Goal: Register for event/course

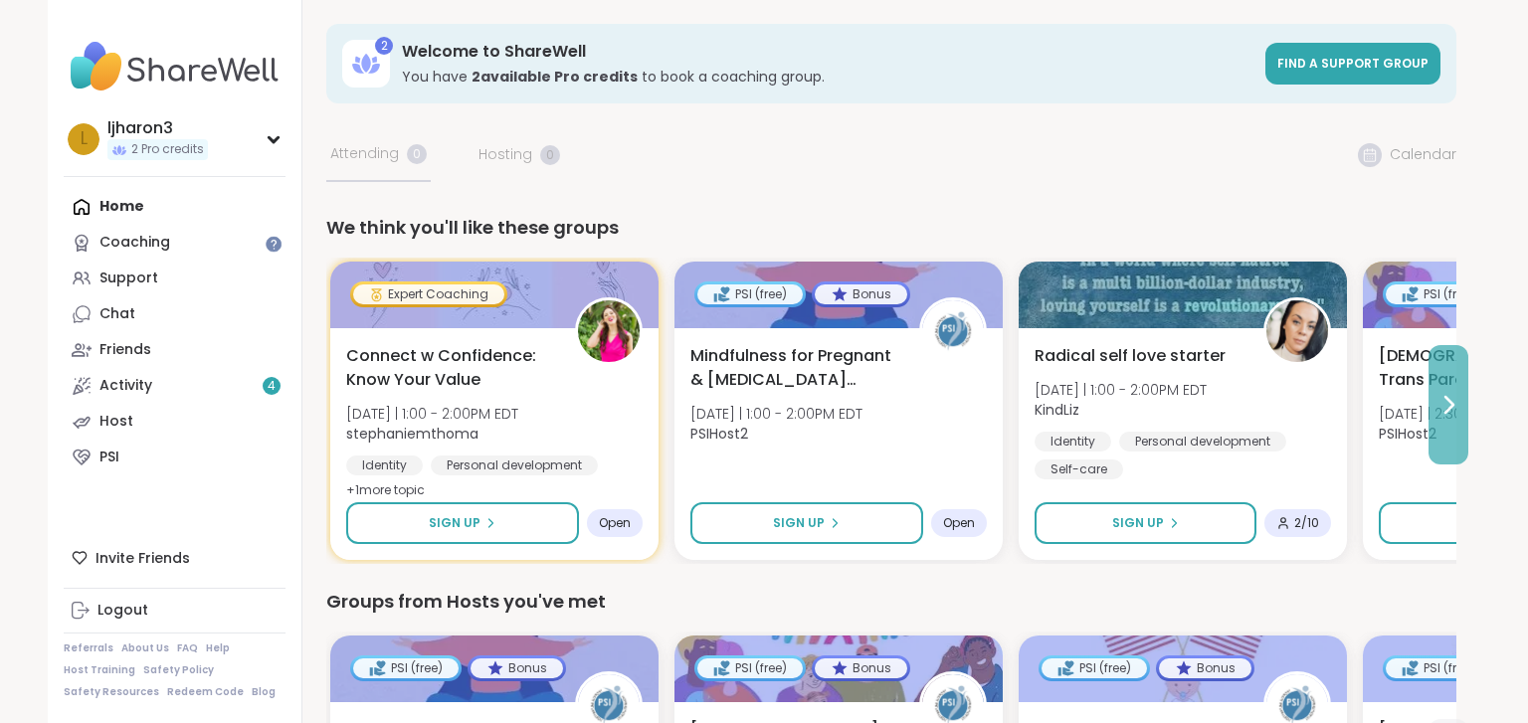
click at [1440, 412] on icon at bounding box center [1448, 405] width 24 height 24
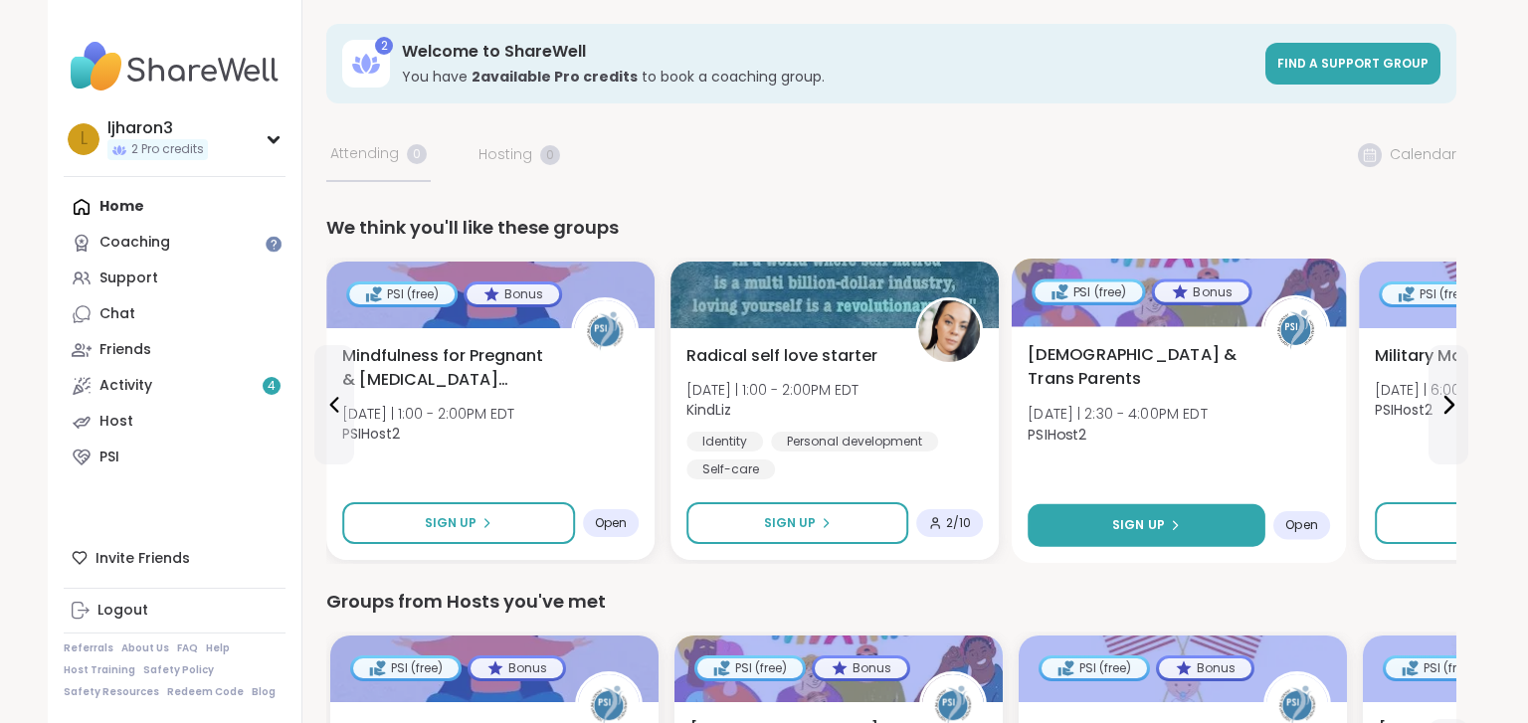
click at [1188, 538] on button "Sign Up" at bounding box center [1146, 525] width 238 height 43
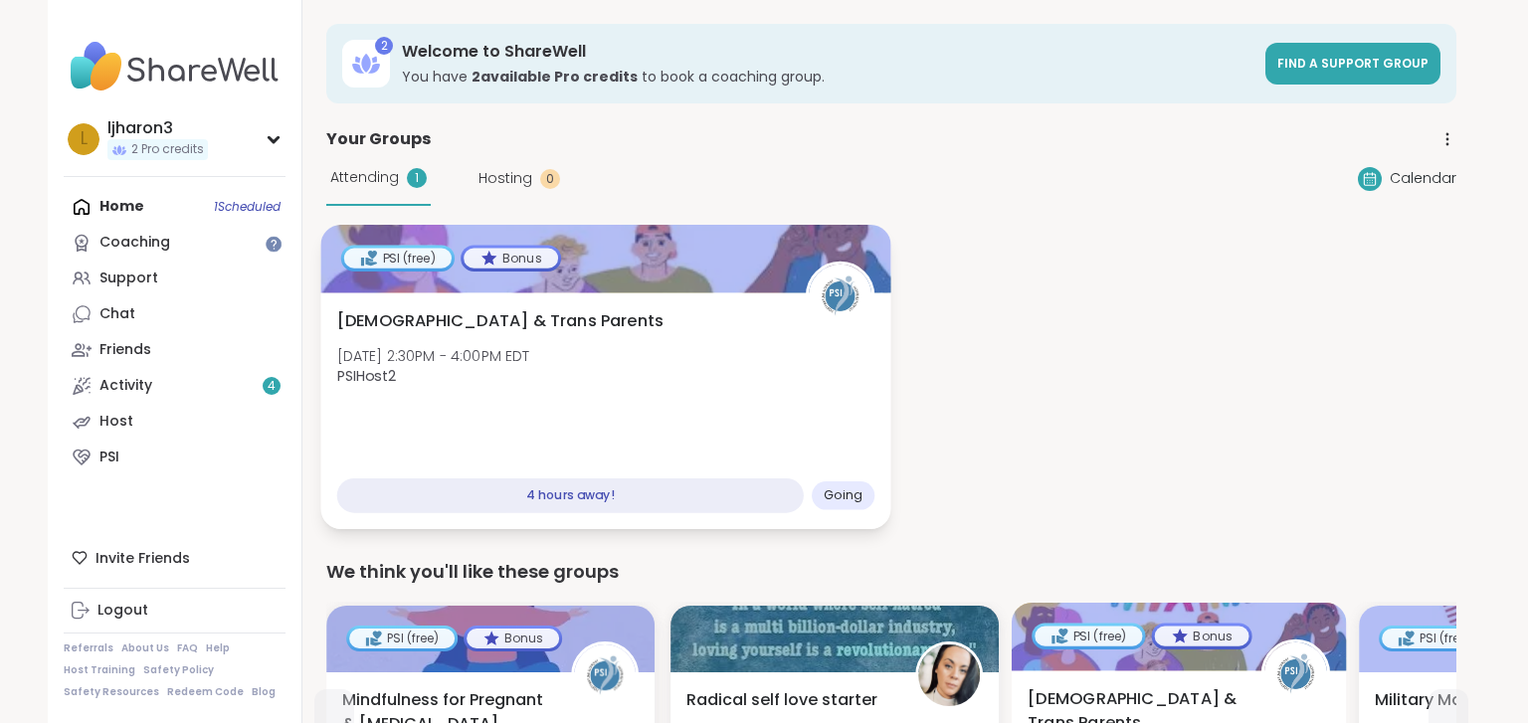
click at [663, 369] on div "[DEMOGRAPHIC_DATA] & Trans Parents [DATE] 2:30PM - 4:00PM EDT PSIHost2" at bounding box center [606, 354] width 538 height 90
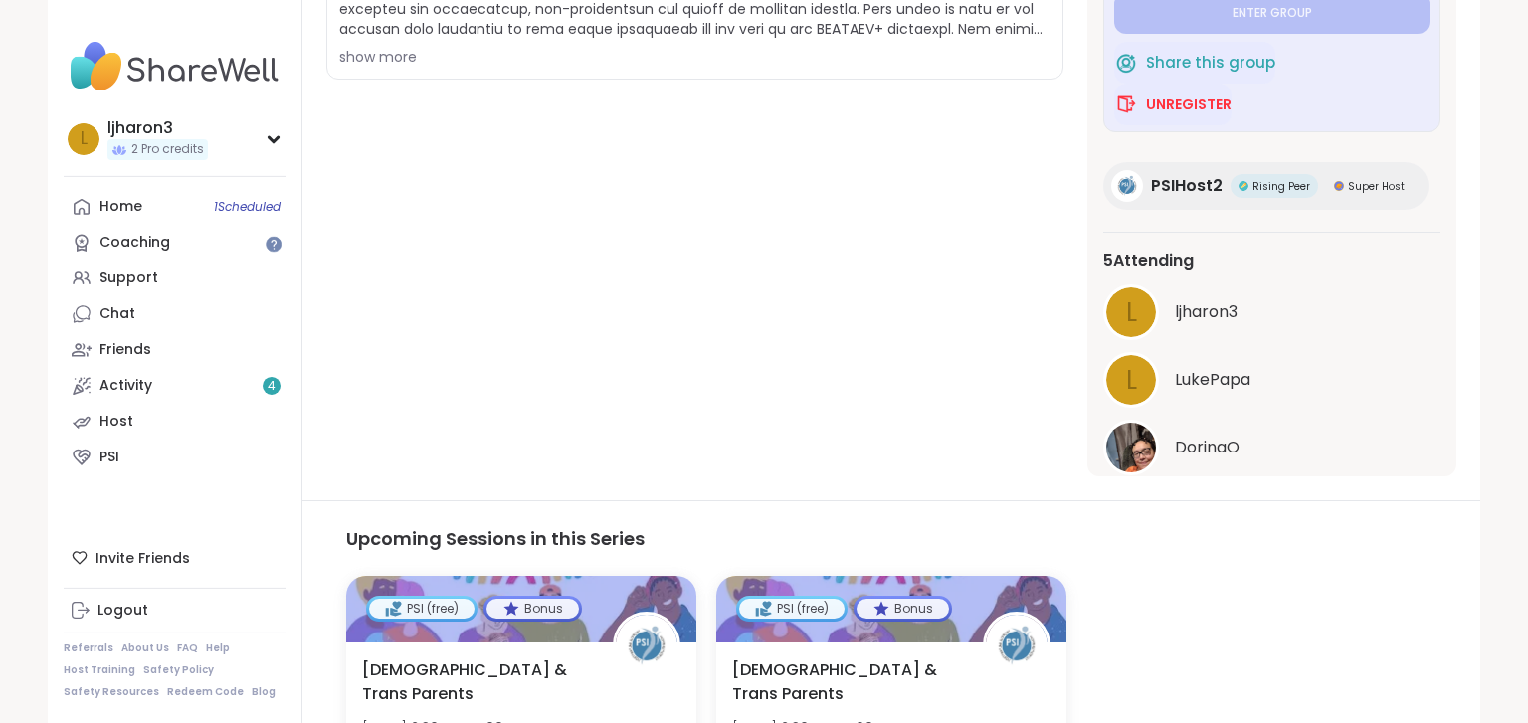
scroll to position [63, 0]
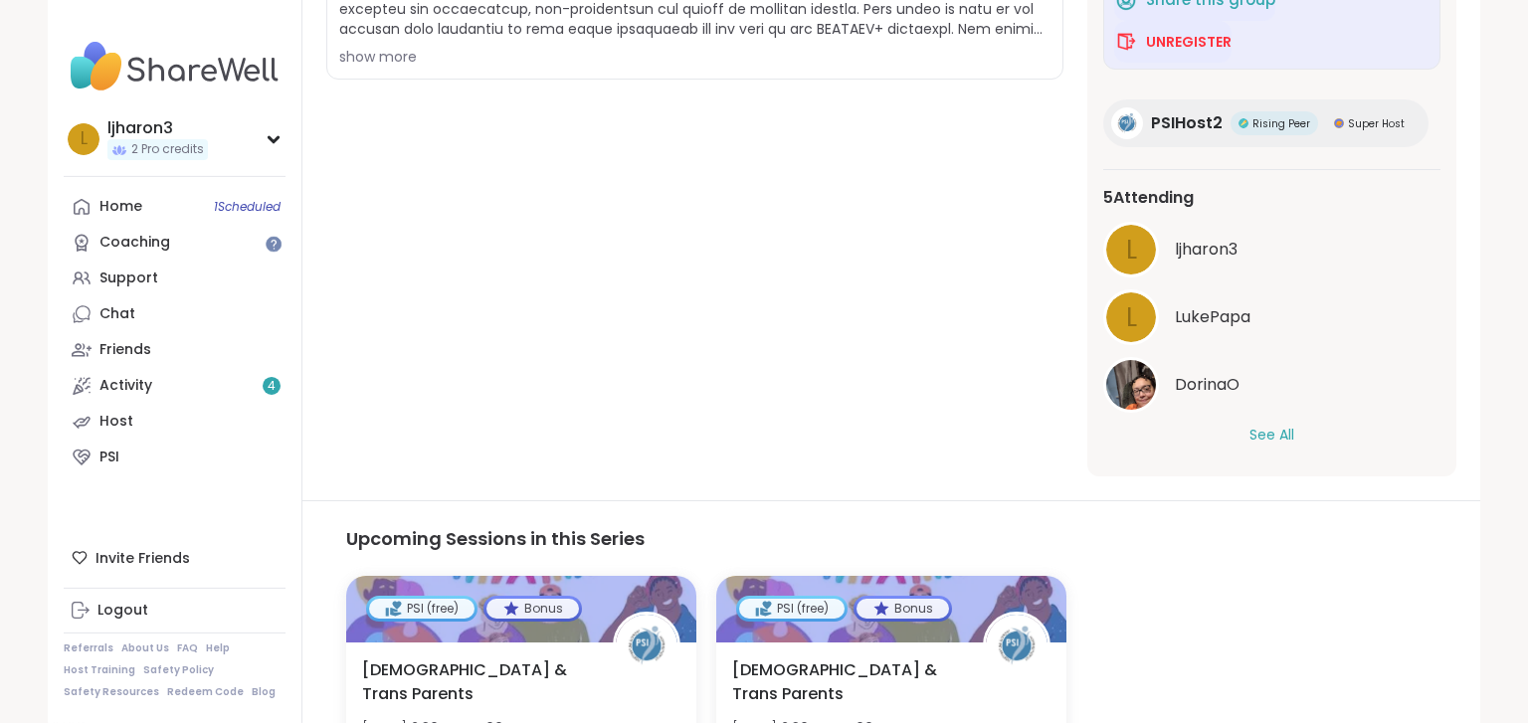
click at [1273, 432] on button "See All" at bounding box center [1271, 435] width 45 height 21
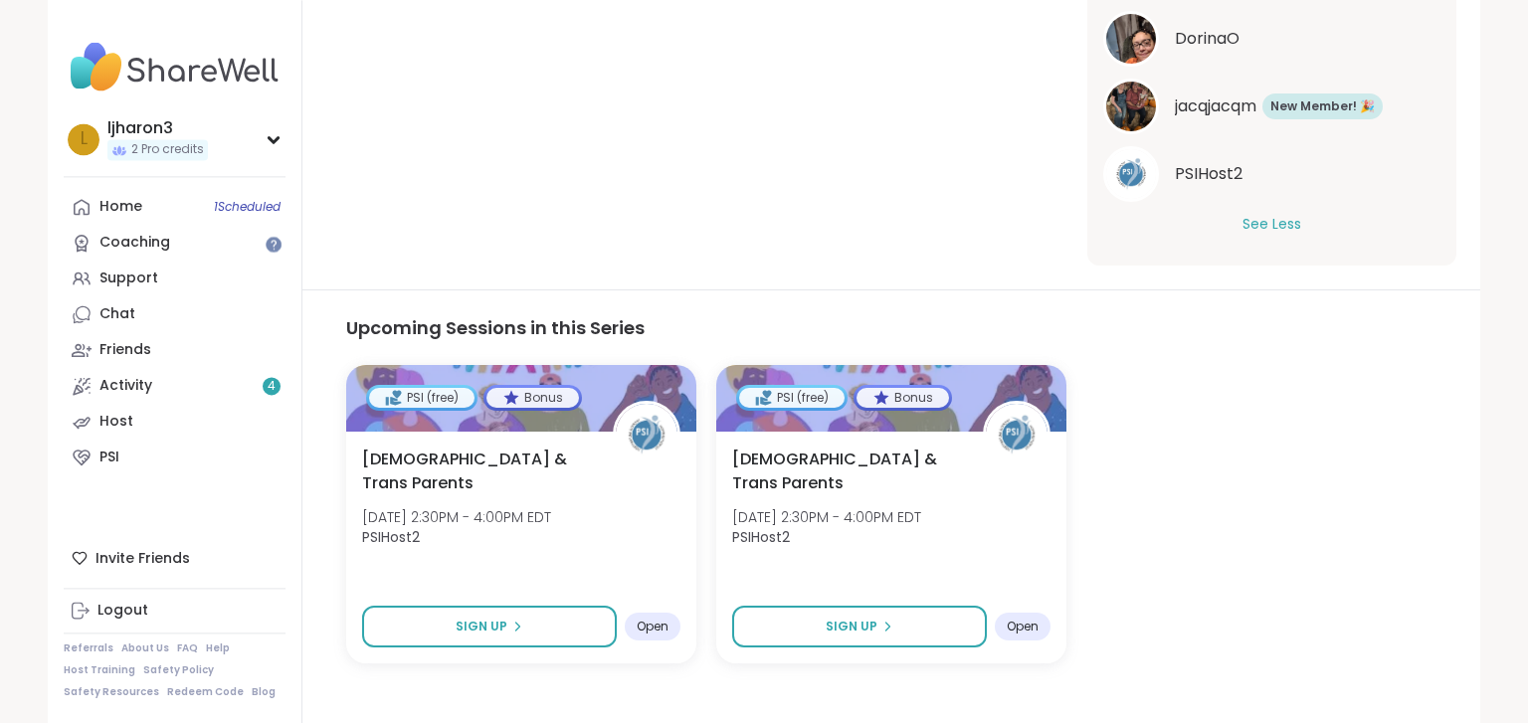
drag, startPoint x: 1270, startPoint y: 360, endPoint x: 996, endPoint y: -92, distance: 528.4
click at [996, 0] on html "ljharon3 2 Pro credits l ljharon3 2 Pro credits Profile Membership Settings Hel…" at bounding box center [764, 19] width 1528 height 1463
